Goal: Communication & Community: Connect with others

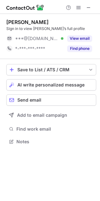
scroll to position [138, 100]
click at [46, 86] on span "AI write personalized message" at bounding box center [50, 85] width 67 height 5
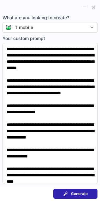
click at [70, 193] on div "Generate" at bounding box center [76, 194] width 24 height 5
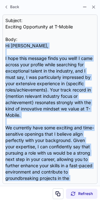
scroll to position [133, 0]
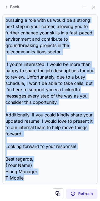
drag, startPoint x: 4, startPoint y: 44, endPoint x: 0, endPoint y: 251, distance: 207.2
click at [0, 201] on html "Tony Capozzi Sign in to view Tony’s full profile ***@gmail.com Verified View em…" at bounding box center [50, 100] width 100 height 201
copy div "Hi Tony, I hope this message finds you well! I came across your profile while s…"
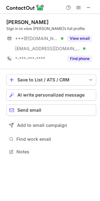
scroll to position [147, 100]
click at [66, 91] on button "AI write personalized message" at bounding box center [51, 94] width 90 height 11
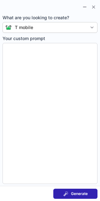
type textarea "**********"
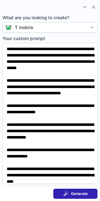
click at [86, 195] on span "Generate" at bounding box center [79, 194] width 17 height 5
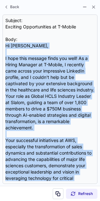
scroll to position [247, 0]
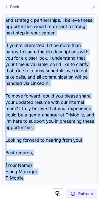
drag, startPoint x: 5, startPoint y: 45, endPoint x: 29, endPoint y: 247, distance: 204.2
click at [29, 201] on html "Meera Kanhouwa Sign in to view Meera’s full profile ***@gmail.com Verified ***@…" at bounding box center [50, 100] width 100 height 201
copy div "Hi Meera, I hope this message finds you well! As a Hiring Manager at T-Mobile, …"
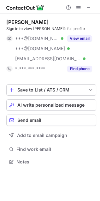
scroll to position [158, 100]
click at [57, 106] on span "AI write personalized message" at bounding box center [50, 105] width 67 height 5
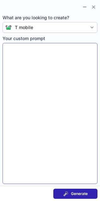
type textarea "**********"
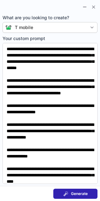
click at [71, 190] on button "Generate" at bounding box center [75, 194] width 44 height 10
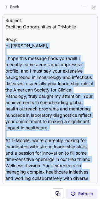
drag, startPoint x: 4, startPoint y: 43, endPoint x: 26, endPoint y: 251, distance: 208.6
click at [26, 201] on html "Dan Milner Sign in to view Dan’s full profile ***@gmail.com Verified ***@yahoo.…" at bounding box center [50, 100] width 100 height 201
copy div "Hi Dan, I hope this message finds you well! I recently came across your impress…"
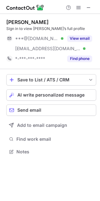
scroll to position [147, 100]
click at [81, 94] on span "AI write personalized message" at bounding box center [50, 95] width 67 height 5
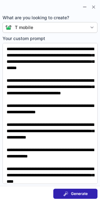
click at [78, 192] on span "Generate" at bounding box center [79, 194] width 17 height 5
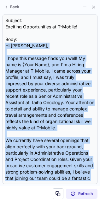
drag, startPoint x: 4, startPoint y: 44, endPoint x: -14, endPoint y: 249, distance: 205.4
click at [0, 201] on html "[PERSON_NAME] Sign in to view [PERSON_NAME]’s full profile ***@[DOMAIN_NAME] Ve…" at bounding box center [50, 100] width 100 height 201
copy div "Lo Ipsumd, S amet cons adipisc elits doe temp! In utla et {Dolo Magn}, ali E'a …"
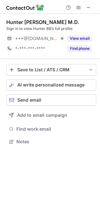
scroll to position [138, 100]
click at [53, 86] on span "AI write personalized message" at bounding box center [50, 85] width 67 height 5
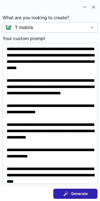
click at [82, 189] on button "Generate" at bounding box center [75, 194] width 44 height 10
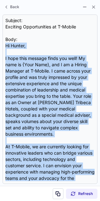
drag, startPoint x: 5, startPoint y: 45, endPoint x: 48, endPoint y: 249, distance: 208.8
click at [48, 201] on html "Hunter BB smyth M.D. Sign in to view Hunter BB’s full profile ***@aol.com Verif…" at bounding box center [50, 100] width 100 height 201
copy div "Hi Hunter, I hope this message finds you well! My name is {Your Name}, and I am…"
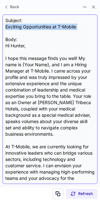
drag, startPoint x: 4, startPoint y: 27, endPoint x: 82, endPoint y: 34, distance: 78.1
click at [82, 34] on div "Subject: Exciting Opportunities at T-Mobile Body: Hi Hunter, I hope this messag…" at bounding box center [50, 100] width 95 height 170
copy div "Exciting Opportunities at T-Mobile"
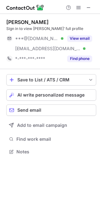
scroll to position [147, 100]
click at [60, 96] on span "AI write personalized message" at bounding box center [50, 95] width 67 height 5
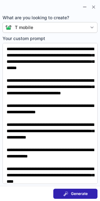
click at [90, 189] on button "Generate" at bounding box center [75, 194] width 44 height 10
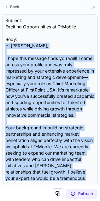
scroll to position [171, 0]
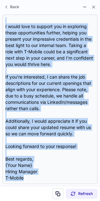
drag, startPoint x: 6, startPoint y: 44, endPoint x: 29, endPoint y: 249, distance: 205.9
click at [29, 201] on html "Ross Duncan Sign in to view Ross’ full profile ***@gmail.com Verified ***@first…" at bounding box center [50, 100] width 100 height 201
copy div "Hi Ross, I hope this message finds you well! I came across your profile and was…"
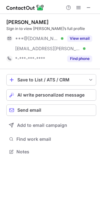
scroll to position [147, 100]
click at [51, 97] on span "AI write personalized message" at bounding box center [50, 95] width 67 height 5
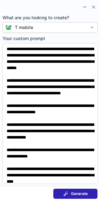
click at [73, 194] on span "Generate" at bounding box center [79, 194] width 17 height 5
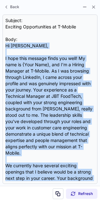
drag, startPoint x: 4, startPoint y: 44, endPoint x: 18, endPoint y: 247, distance: 203.6
click at [18, 201] on html "Christopher Procter Sign in to view Christopher’s full profile ***@gmail.com Ve…" at bounding box center [50, 100] width 100 height 201
copy div "Hi Christopher, I hope this message finds you well! My name is {Your Name}, and…"
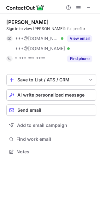
scroll to position [147, 100]
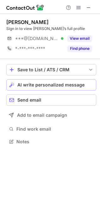
click at [44, 84] on span "AI write personalized message" at bounding box center [50, 85] width 67 height 5
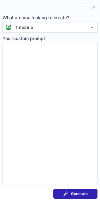
type textarea "**********"
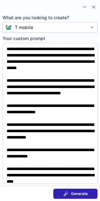
click at [72, 192] on span "Generate" at bounding box center [79, 194] width 17 height 5
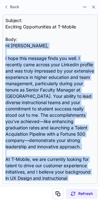
drag, startPoint x: 4, startPoint y: 45, endPoint x: -19, endPoint y: 249, distance: 204.6
click at [0, 201] on html "Brian Pumilia Sign in to view Brian’s full profile ***@gmail.com Verified View …" at bounding box center [50, 100] width 100 height 201
copy div "Hi Brian, I hope this message finds you well. I recently came across your Linke…"
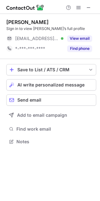
scroll to position [138, 100]
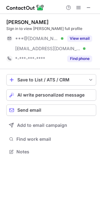
scroll to position [147, 100]
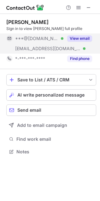
click at [75, 37] on button "View email" at bounding box center [79, 38] width 25 height 6
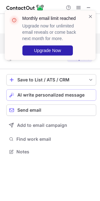
click at [55, 93] on span "AI write personalized message" at bounding box center [50, 95] width 67 height 5
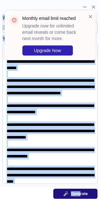
drag, startPoint x: 90, startPoint y: 16, endPoint x: 79, endPoint y: 193, distance: 177.8
click at [79, 193] on body "Monthly email limit reached Upgrade now for unlimited email reveals or come bac…" at bounding box center [50, 100] width 100 height 201
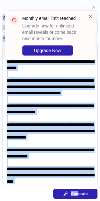
click at [79, 193] on span "Generate" at bounding box center [79, 194] width 17 height 5
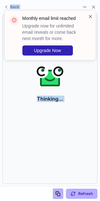
click at [90, 16] on span at bounding box center [90, 16] width 5 height 6
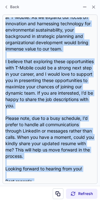
scroll to position [209, 0]
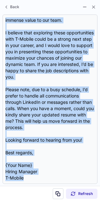
drag, startPoint x: 6, startPoint y: 45, endPoint x: 48, endPoint y: 248, distance: 206.6
click at [48, 201] on html "Lynn Frederick Dsouza Sign in to view Lynn Frederick’s full profile ***@gmail.c…" at bounding box center [50, 100] width 100 height 201
copy div "Hi Lynn, I hope this message finds you well! I’m reaching out as a Hiring Manag…"
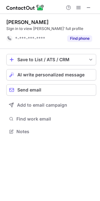
scroll to position [3, 3]
click at [33, 74] on span "AI write personalized message" at bounding box center [50, 74] width 67 height 5
click at [59, 72] on button "Loading..." at bounding box center [51, 74] width 90 height 11
click at [33, 75] on div "Loading..." at bounding box center [56, 74] width 75 height 5
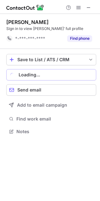
click at [33, 75] on div "Loading..." at bounding box center [56, 74] width 75 height 5
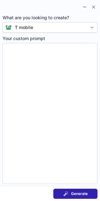
type textarea "**********"
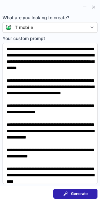
click at [80, 194] on span "Generate" at bounding box center [79, 194] width 17 height 5
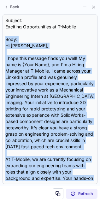
drag, startPoint x: 5, startPoint y: 42, endPoint x: -8, endPoint y: 251, distance: 209.1
click at [0, 201] on html "Lukas Mills Sign in to view Lukas’ full profile *-***-***-**** Find phone Save …" at bounding box center [50, 100] width 100 height 201
copy div "Body: Hi Lukas, I hope this message finds you well! My name is {Your Name}, and…"
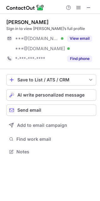
scroll to position [147, 100]
click at [29, 93] on span "AI write personalized message" at bounding box center [50, 95] width 67 height 5
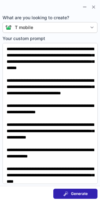
click at [72, 187] on section "Generate" at bounding box center [50, 193] width 100 height 15
click at [74, 193] on span "Generate" at bounding box center [79, 194] width 17 height 5
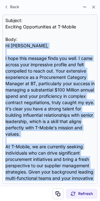
scroll to position [184, 0]
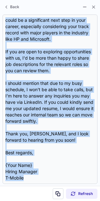
drag, startPoint x: 5, startPoint y: 46, endPoint x: 0, endPoint y: 251, distance: 204.7
click at [0, 201] on html "[PERSON_NAME] Sign in to view [PERSON_NAME]’s full profile ***@[DOMAIN_NAME] Ve…" at bounding box center [50, 100] width 100 height 201
copy div "Lo Ips, D sita cons adipisc elits doe temp. I utla etdolo magn aliquaenim admin…"
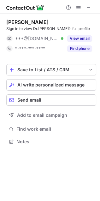
scroll to position [138, 100]
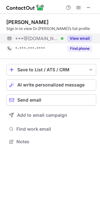
click at [73, 34] on div "View email" at bounding box center [78, 39] width 29 height 10
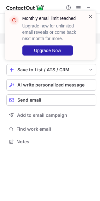
click at [91, 15] on span at bounding box center [90, 16] width 5 height 6
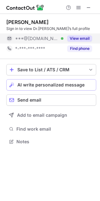
click at [66, 84] on span "AI write personalized message" at bounding box center [50, 85] width 67 height 5
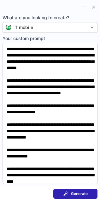
click at [83, 194] on span "Generate" at bounding box center [79, 194] width 17 height 5
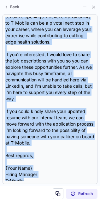
scroll to position [184, 0]
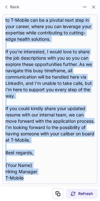
drag, startPoint x: 7, startPoint y: 43, endPoint x: 41, endPoint y: 243, distance: 202.2
click at [41, 201] on html "Help & Support Dr.Chandrika Kambam Sign in to view Dr.Chandrika’s full profile …" at bounding box center [50, 100] width 100 height 201
copy div "Hi Dr. Chandrika, I hope this message finds you well! I came across your impres…"
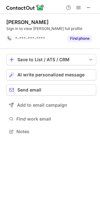
scroll to position [3, 3]
click at [20, 76] on span "AI write personalized message" at bounding box center [50, 74] width 67 height 5
click at [89, 192] on div "Cameron Buurma Sign in to view Cameron’s full profile *-***-***-**** Find phone…" at bounding box center [50, 108] width 100 height 188
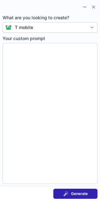
type textarea "**********"
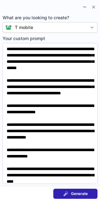
click at [89, 192] on button "Generate" at bounding box center [75, 194] width 44 height 10
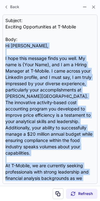
scroll to position [152, 0]
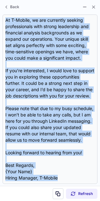
drag, startPoint x: 5, startPoint y: 45, endPoint x: -1, endPoint y: 244, distance: 199.6
click at [0, 201] on html "Cameron Buurma Sign in to view Cameron’s full profile *-***-***-**** Find phone…" at bounding box center [50, 100] width 100 height 201
copy div "Hi Cameron, I hope this message finds you well. My name is {Your Name}, and I a…"
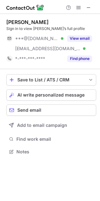
scroll to position [147, 100]
click at [47, 94] on span "AI write personalized message" at bounding box center [50, 95] width 67 height 5
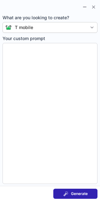
type textarea "**********"
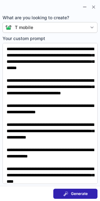
click at [64, 194] on span at bounding box center [66, 194] width 5 height 5
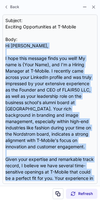
drag, startPoint x: 5, startPoint y: 45, endPoint x: 26, endPoint y: 247, distance: 203.5
click at [26, 201] on html "[PERSON_NAME] Sign in to view [PERSON_NAME]’s full profile ***@[DOMAIN_NAME] Ve…" at bounding box center [50, 100] width 100 height 201
copy div "Lo Ipsumdo, S amet cons adipisc elits doe temp! In utla et {Dolo Magn}, ali E’a…"
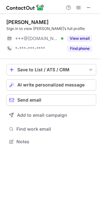
scroll to position [138, 100]
click at [49, 85] on span "AI write personalized message" at bounding box center [50, 85] width 67 height 5
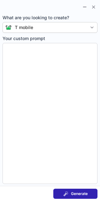
type textarea "**********"
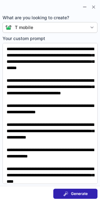
click at [91, 187] on section "Generate" at bounding box center [50, 193] width 100 height 15
click at [89, 192] on button "Generate" at bounding box center [75, 194] width 44 height 10
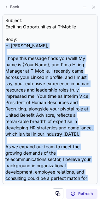
scroll to position [209, 0]
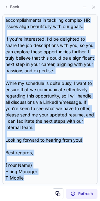
drag, startPoint x: 5, startPoint y: 46, endPoint x: -30, endPoint y: 251, distance: 208.0
click at [0, 201] on html "Judy Contreras Sign in to view Judy’s full profile ***@gmail.com Verified View …" at bounding box center [50, 100] width 100 height 201
copy div "Hi Judy, I hope this message finds you well! My name is {Your Name}, and I’m a …"
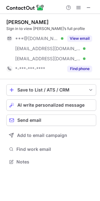
scroll to position [158, 100]
click at [62, 105] on span "AI write personalized message" at bounding box center [50, 105] width 67 height 5
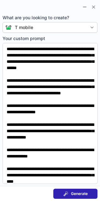
click at [77, 193] on span "Generate" at bounding box center [79, 194] width 17 height 5
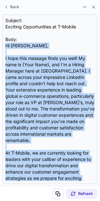
scroll to position [196, 0]
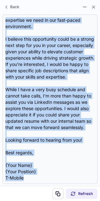
drag, startPoint x: 5, startPoint y: 44, endPoint x: 16, endPoint y: 251, distance: 207.4
click at [16, 201] on html "Robert Tack Sign in to view Robert J.’s full profile ***@gmail.com Verified ***…" at bounding box center [50, 100] width 100 height 201
copy div "Hi Robert, I hope this message finds you well! My name is {Your Name}, and I’m …"
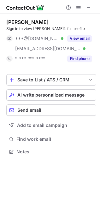
scroll to position [147, 100]
click at [54, 92] on button "AI write personalized message" at bounding box center [51, 94] width 90 height 11
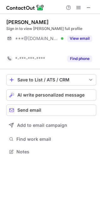
scroll to position [138, 100]
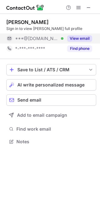
click at [73, 36] on button "View email" at bounding box center [79, 38] width 25 height 6
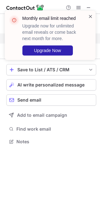
click at [90, 16] on span at bounding box center [90, 16] width 5 height 6
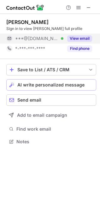
click at [79, 83] on span "AI write personalized message" at bounding box center [50, 85] width 67 height 5
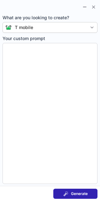
type textarea "**********"
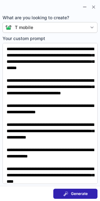
click at [80, 193] on span "Generate" at bounding box center [79, 194] width 17 height 5
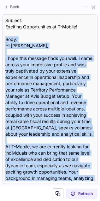
drag, startPoint x: 3, startPoint y: 42, endPoint x: -18, endPoint y: 251, distance: 210.1
click at [0, 201] on html "Grant McClintock Sign in to view Grant’s full profile ***@gmail.com Verified Vi…" at bounding box center [50, 100] width 100 height 201
copy div "Body: Hi Grant, I hope this message finds you well. I came across your impressi…"
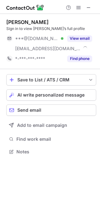
scroll to position [147, 100]
click at [45, 94] on span "AI write personalized message" at bounding box center [50, 95] width 67 height 5
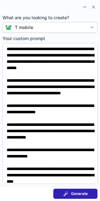
click at [59, 193] on button "Generate" at bounding box center [75, 194] width 44 height 10
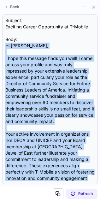
scroll to position [184, 0]
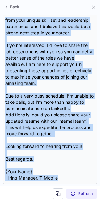
drag, startPoint x: 4, startPoint y: 45, endPoint x: -14, endPoint y: 249, distance: 205.0
click at [0, 201] on html "Adarsh Banda Sign in to view Adarsh’s full profile ***@gmail.com Verified ***@c…" at bounding box center [50, 100] width 100 height 201
copy div "Hi Adarsh, I hope this message finds you well! I came across your profile and w…"
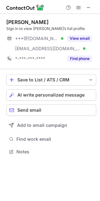
scroll to position [147, 100]
click at [32, 89] on div "Save to List / ATS / CRM List Select Lever Connect Greenhouse Connect Salesforc…" at bounding box center [51, 115] width 90 height 92
click at [32, 97] on span "AI write personalized message" at bounding box center [50, 95] width 67 height 5
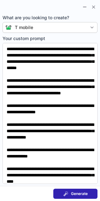
click at [75, 194] on span "Generate" at bounding box center [79, 194] width 17 height 5
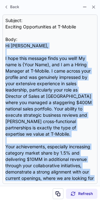
scroll to position [171, 0]
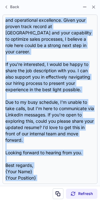
drag, startPoint x: 3, startPoint y: 45, endPoint x: 32, endPoint y: 240, distance: 196.6
click at [32, 201] on html "[PERSON_NAME] Sign in to view [PERSON_NAME]’s full profile ***@[DOMAIN_NAME] Ve…" at bounding box center [50, 100] width 100 height 201
copy div "Hi [PERSON_NAME], I hope this message finds you well! My name is {Your Name}, a…"
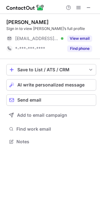
scroll to position [138, 100]
click at [61, 86] on span "AI write personalized message" at bounding box center [50, 85] width 67 height 5
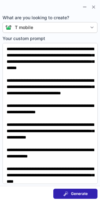
click at [87, 193] on span "Generate" at bounding box center [79, 194] width 17 height 5
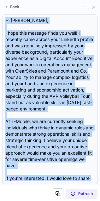
scroll to position [152, 0]
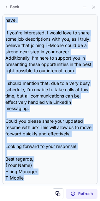
drag, startPoint x: 6, startPoint y: 18, endPoint x: 40, endPoint y: 251, distance: 235.2
click at [40, 201] on html "Bo Miller Sign in to view Bo’s full profile ***@mail.chapman.edu Verified View …" at bounding box center [50, 100] width 100 height 201
copy div "Hi Bo, I hope this message finds you well! I recently came across your LinkedIn…"
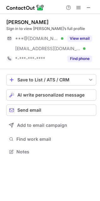
scroll to position [147, 100]
click at [22, 99] on button "AI write personalized message" at bounding box center [51, 94] width 90 height 11
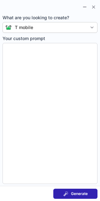
type textarea "**********"
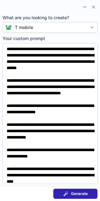
click at [81, 190] on button "Generate" at bounding box center [75, 194] width 44 height 10
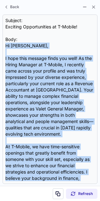
scroll to position [165, 0]
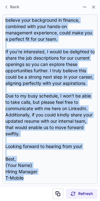
drag, startPoint x: 5, startPoint y: 45, endPoint x: -16, endPoint y: 251, distance: 207.3
click at [0, 201] on html "Rahul Chaudhari Sign in to view Rahul’s full profile ***@gmail.com Verified ***…" at bounding box center [50, 100] width 100 height 201
copy div "Hi Rahul, I hope this message finds you well! As the Hiring Manager at T-Mobile…"
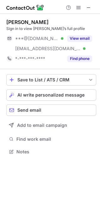
scroll to position [147, 100]
click at [72, 92] on button "AI write personalized message" at bounding box center [51, 94] width 90 height 11
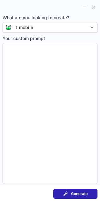
type textarea "**********"
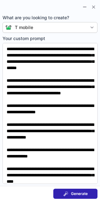
click at [89, 193] on button "Generate" at bounding box center [75, 194] width 44 height 10
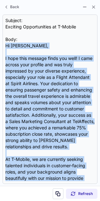
scroll to position [190, 0]
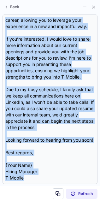
drag, startPoint x: 6, startPoint y: 44, endPoint x: 18, endPoint y: 251, distance: 207.5
click at [18, 201] on html "[PERSON_NAME] Sign in to view [PERSON_NAME]’s full profile ***@[DOMAIN_NAME] Ve…" at bounding box center [50, 100] width 100 height 201
copy div "Lo Ipsumdolo, S amet cons adipisc elits doe temp! I utla etdolo magn aliquae ad…"
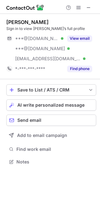
scroll to position [158, 100]
click at [85, 103] on div "AI write personalized message" at bounding box center [55, 105] width 76 height 5
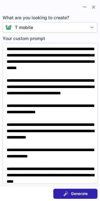
click at [77, 190] on button "Generate" at bounding box center [75, 194] width 44 height 10
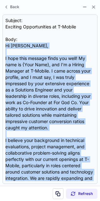
drag, startPoint x: 5, startPoint y: 45, endPoint x: 21, endPoint y: 248, distance: 203.6
click at [21, 201] on html "[PERSON_NAME] Sign in to view [PERSON_NAME]’s full profile ***@[DOMAIN_NAME] Ve…" at bounding box center [50, 100] width 100 height 201
copy div "Lo Ipsum, D sita cons adipisc elits doe temp! In utla et {Dolo Magn}, ali E’a m…"
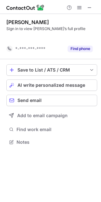
scroll to position [127, 101]
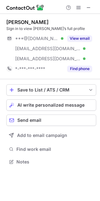
scroll to position [158, 100]
click at [64, 107] on span "AI write personalized message" at bounding box center [50, 105] width 67 height 5
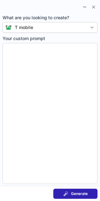
type textarea "**********"
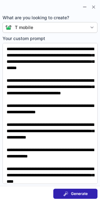
click at [83, 194] on span "Generate" at bounding box center [79, 194] width 17 height 5
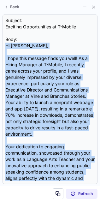
drag, startPoint x: 5, startPoint y: 44, endPoint x: 25, endPoint y: 251, distance: 208.1
click at [25, 201] on html "[PERSON_NAME] Sign in to view [PERSON_NAME]’s full profile ***@[DOMAIN_NAME] Ve…" at bounding box center [50, 100] width 100 height 201
copy div "Lo Ipsumd, S amet cons adipisc elits doe temp! In u Labore Etdolor ma A-Enimad,…"
